Goal: Find specific page/section: Find specific page/section

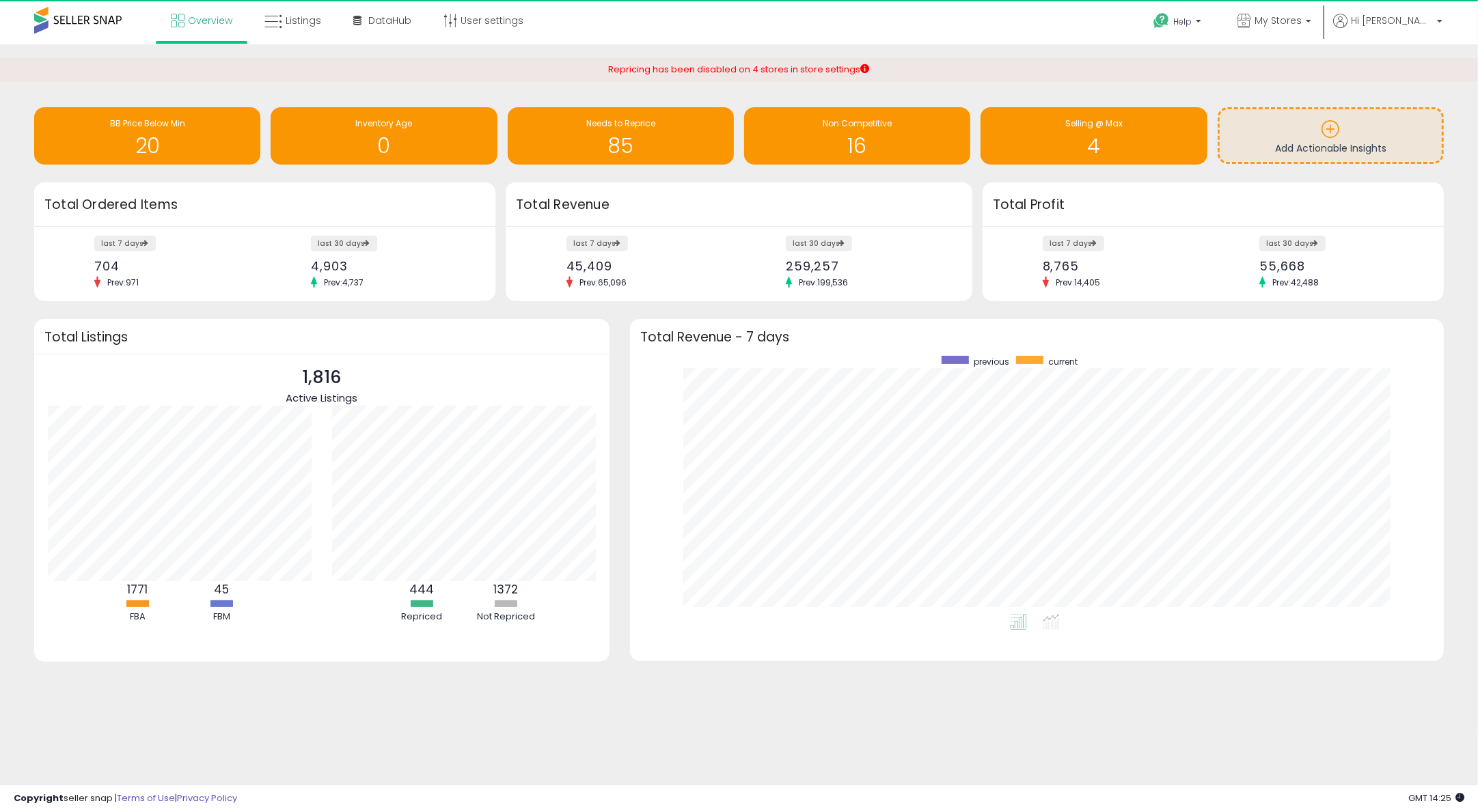
scroll to position [258, 786]
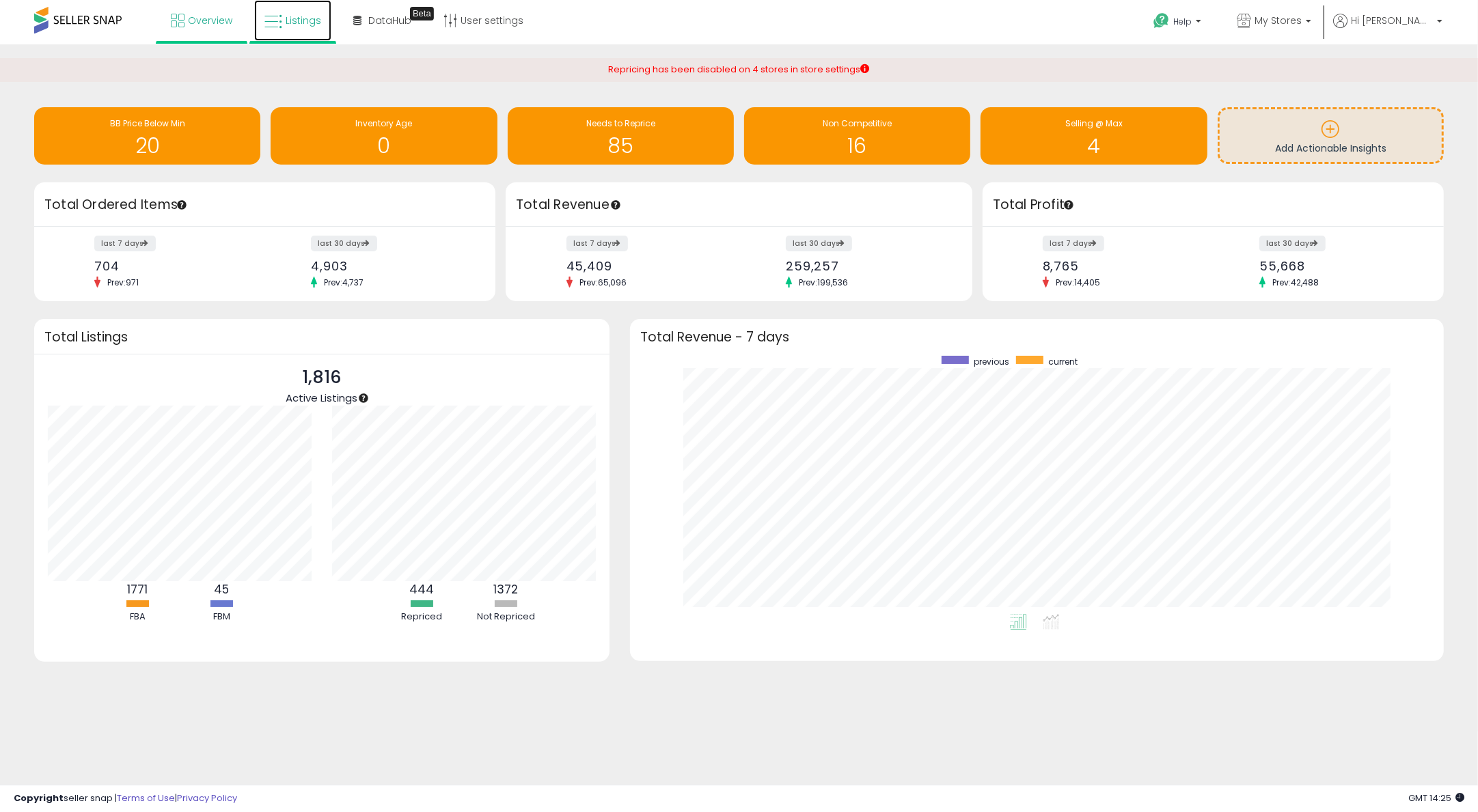
click at [307, 15] on span "Listings" at bounding box center [303, 21] width 36 height 14
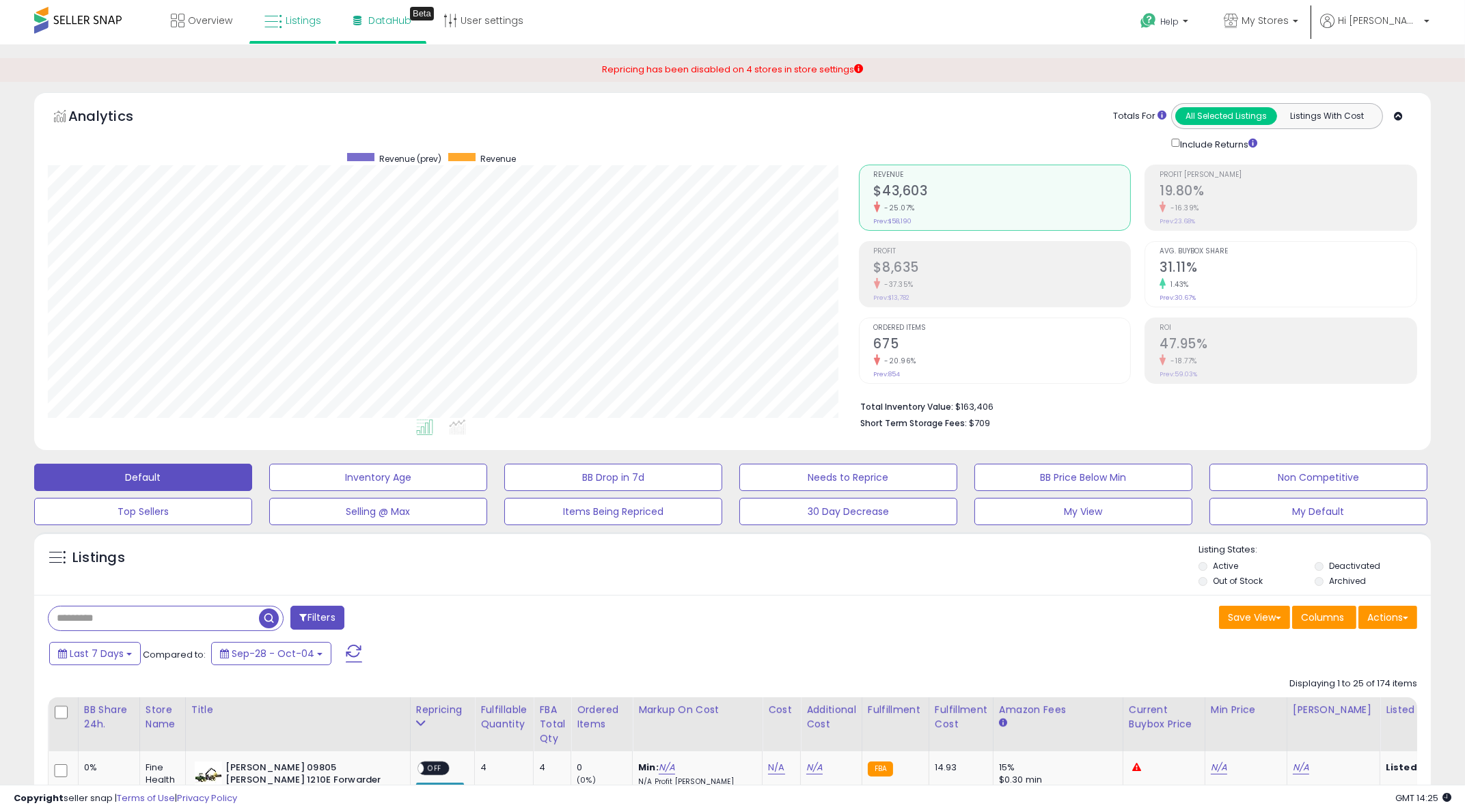
scroll to position [280, 809]
click at [714, 629] on div "Filters" at bounding box center [385, 619] width 695 height 27
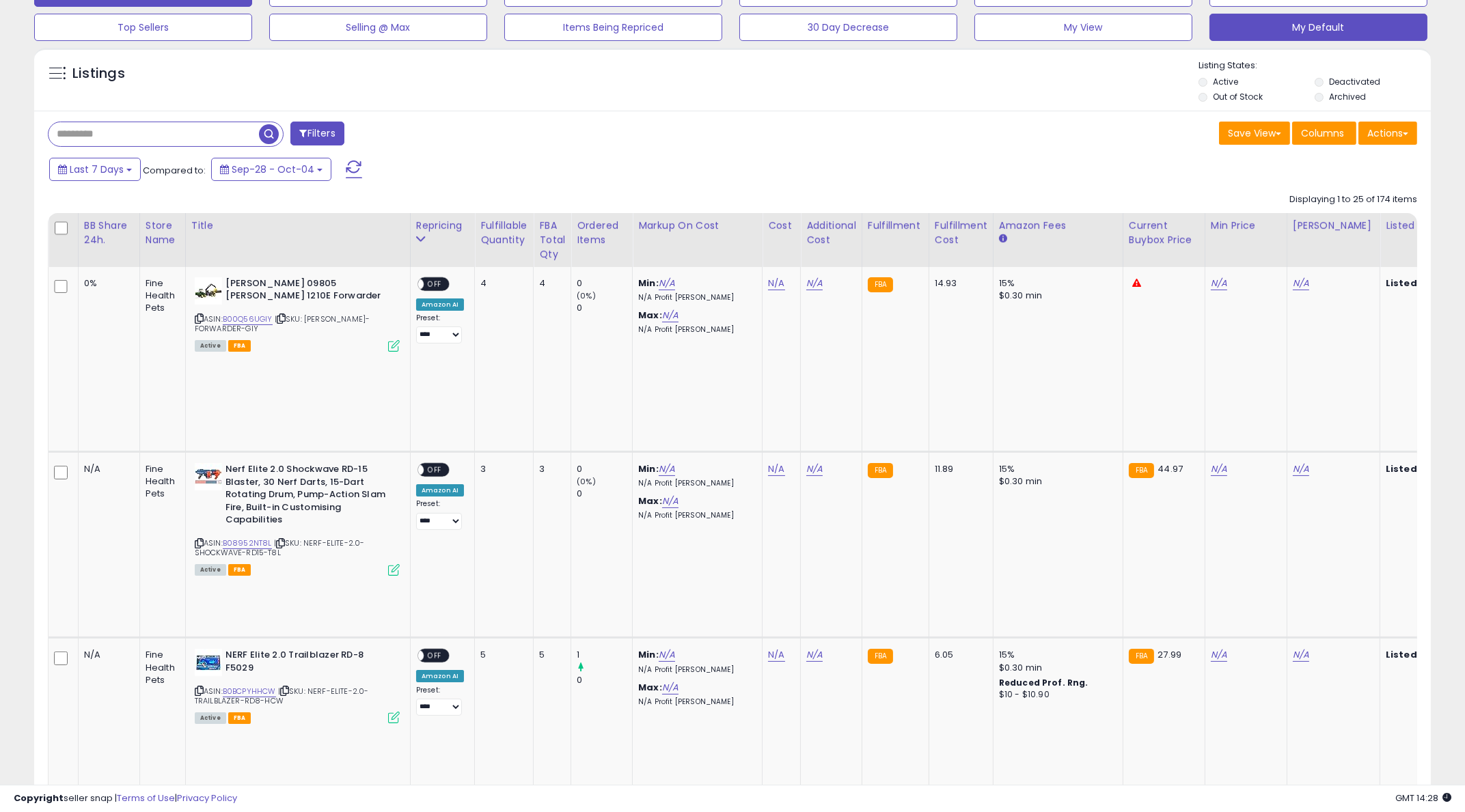
scroll to position [427, 0]
